Goal: Task Accomplishment & Management: Use online tool/utility

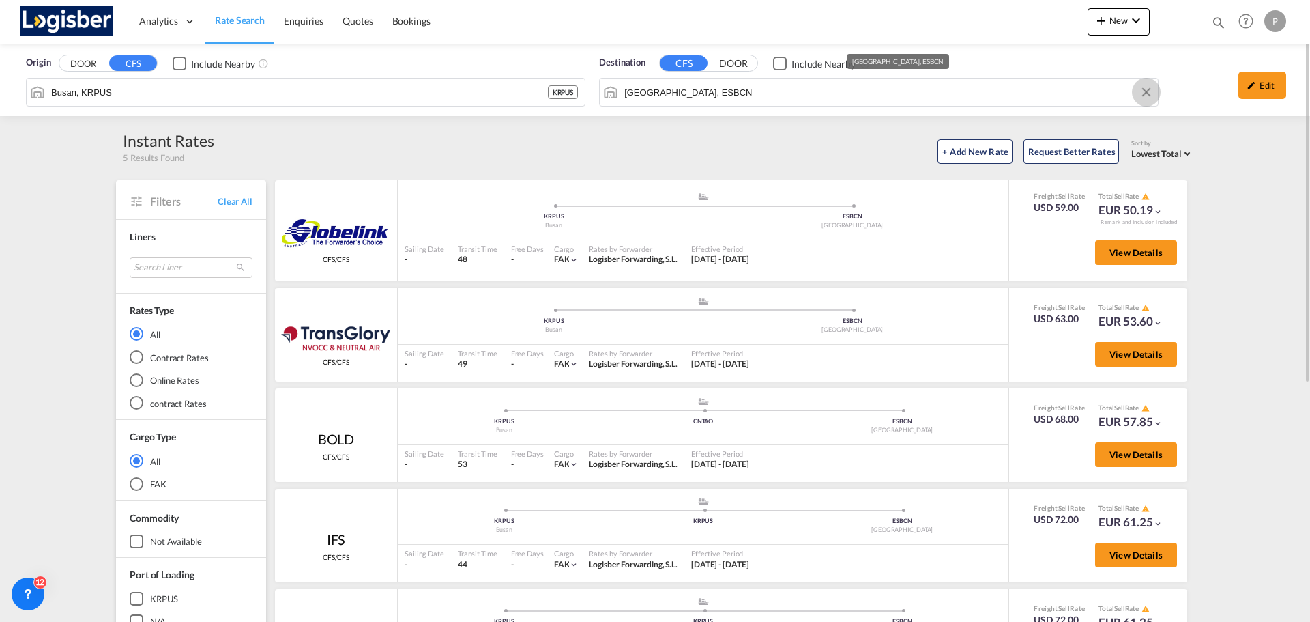
drag, startPoint x: 1148, startPoint y: 89, endPoint x: 637, endPoint y: 98, distance: 510.6
click at [1148, 89] on button "Clear Input" at bounding box center [1146, 92] width 20 height 20
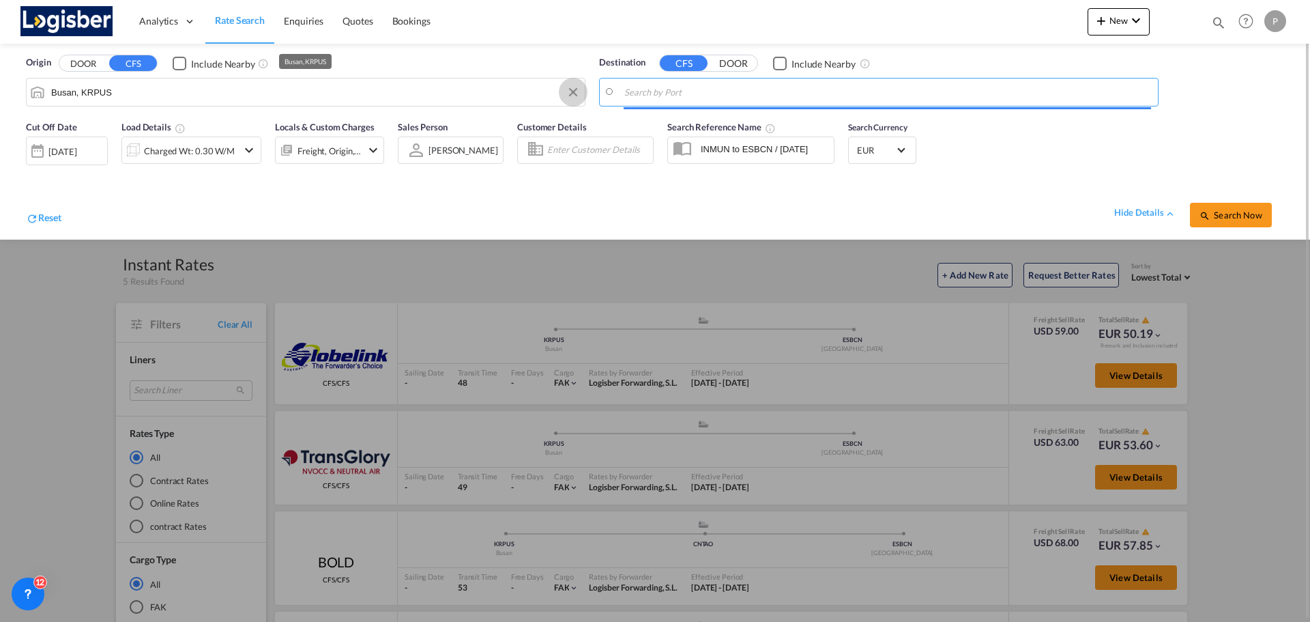
click at [569, 91] on md-icon "Clear Input" at bounding box center [573, 92] width 15 height 15
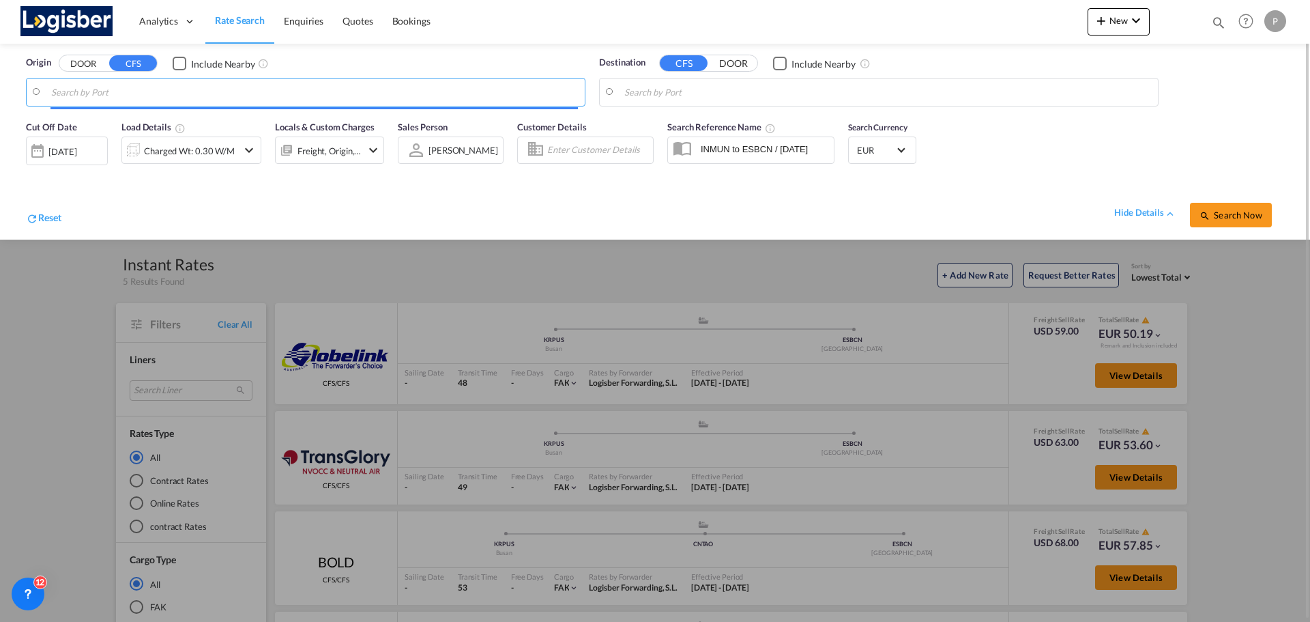
click at [192, 96] on body "Analytics Dashboard Rate Search Enquiries Quotes Bookings" at bounding box center [655, 311] width 1310 height 622
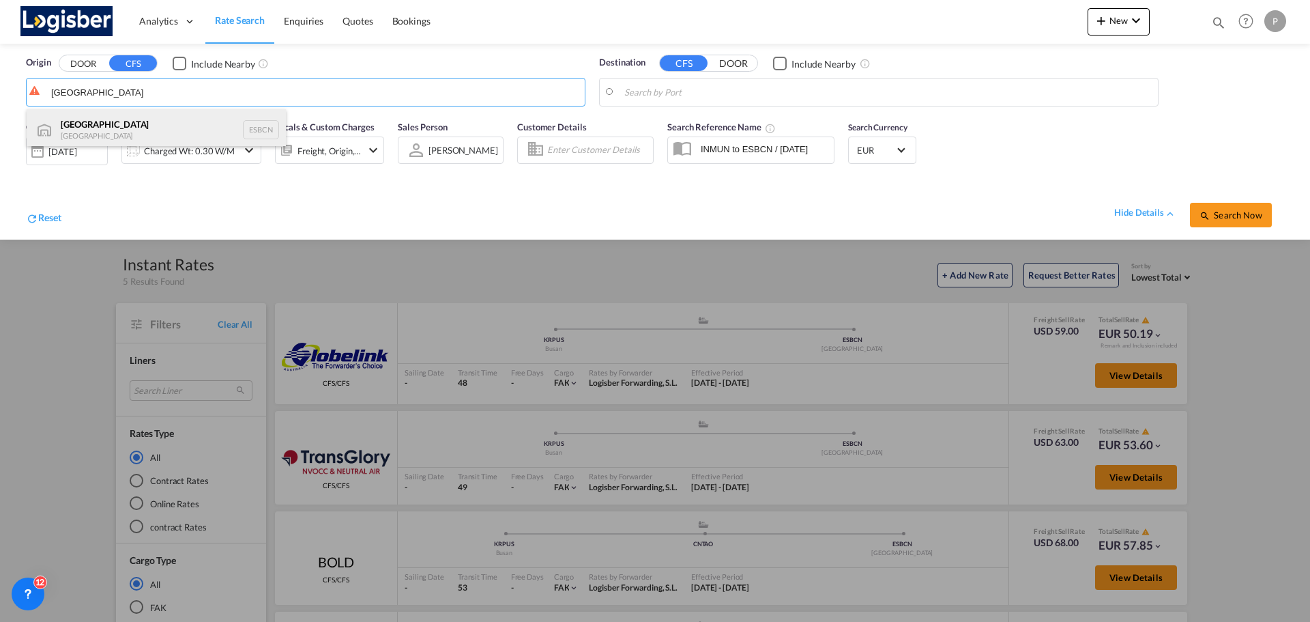
click at [110, 123] on div "Barcelona Spain ESBCN" at bounding box center [156, 129] width 259 height 41
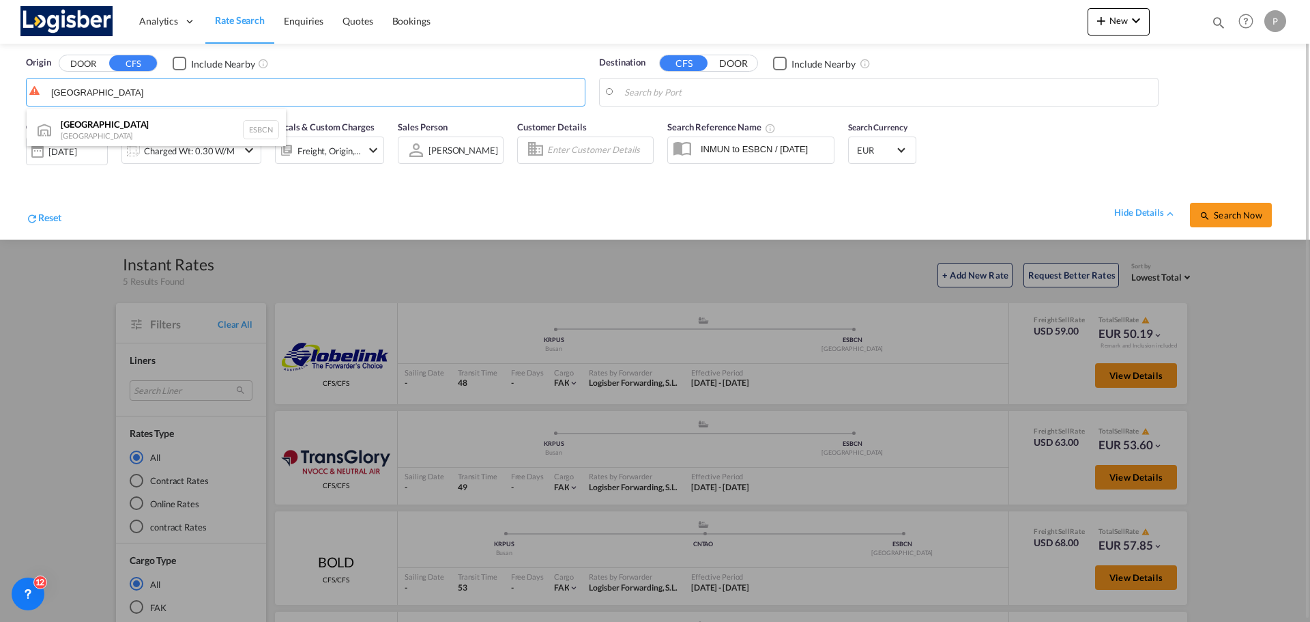
type input "[GEOGRAPHIC_DATA], ESBCN"
click at [678, 93] on body "Analytics Dashboard Rate Search Enquiries Quotes Bookings" at bounding box center [655, 311] width 1310 height 622
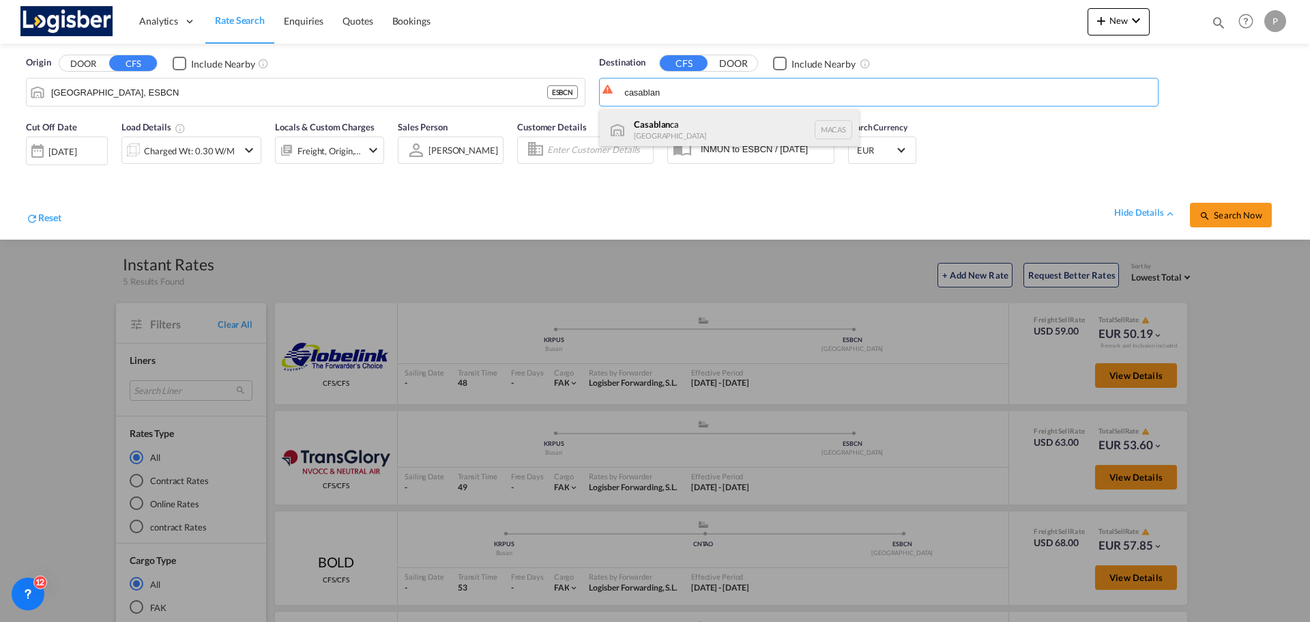
click at [688, 124] on div "Casablan ca [GEOGRAPHIC_DATA] [GEOGRAPHIC_DATA]" at bounding box center [729, 129] width 259 height 41
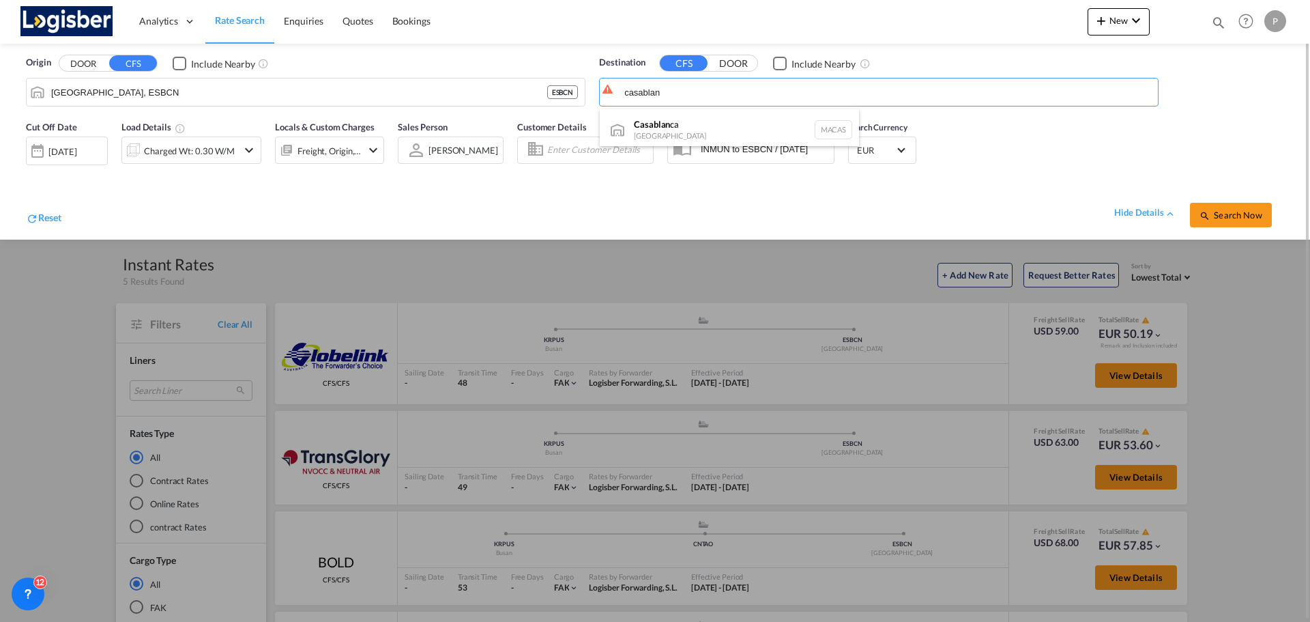
type input "[GEOGRAPHIC_DATA], MACAS"
click at [1241, 217] on span "Search Now" at bounding box center [1231, 215] width 62 height 11
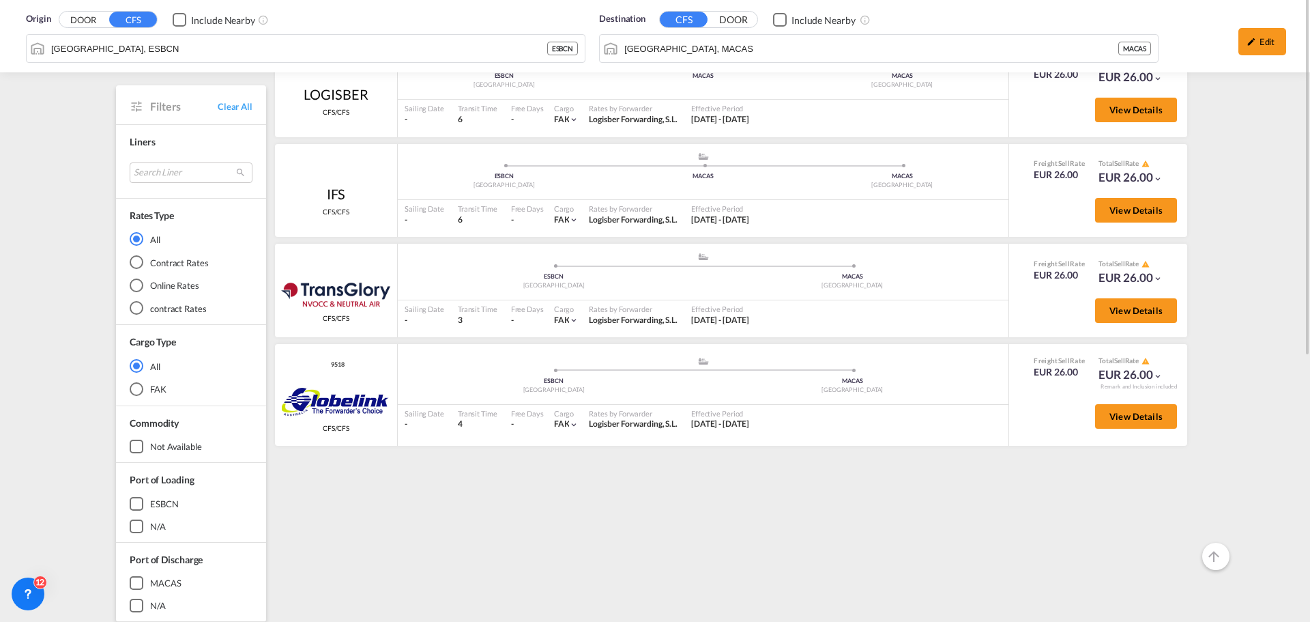
scroll to position [68, 0]
